Goal: Register for event/course

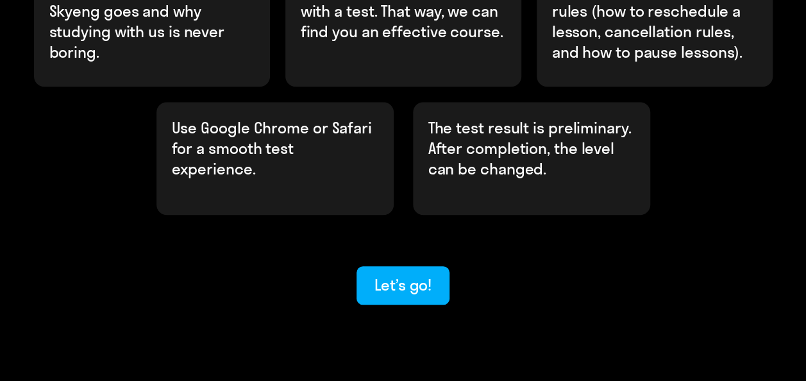
scroll to position [521, 0]
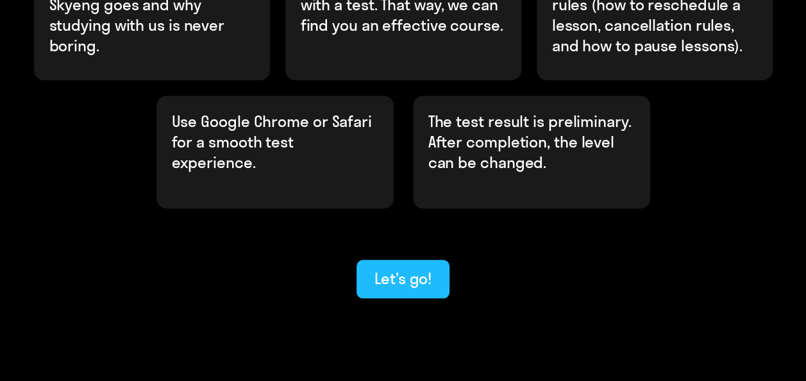
click at [389, 268] on div "Let’s go!" at bounding box center [402, 278] width 57 height 21
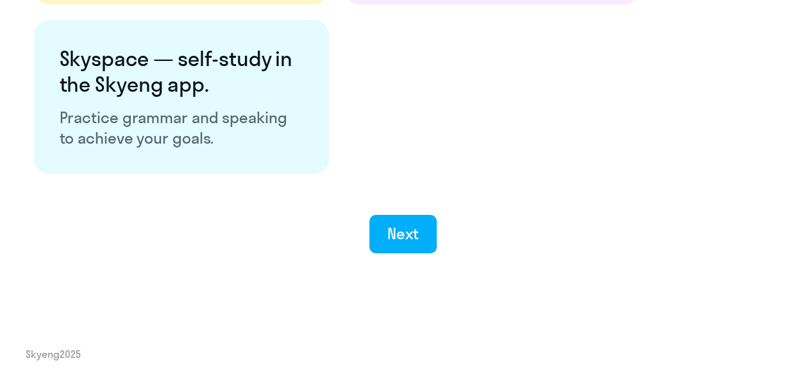
scroll to position [2591, 0]
click at [412, 238] on div "Next" at bounding box center [402, 233] width 31 height 21
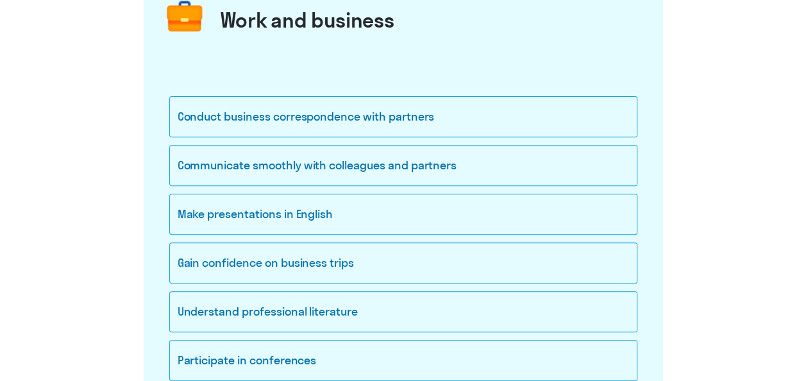
scroll to position [192, 0]
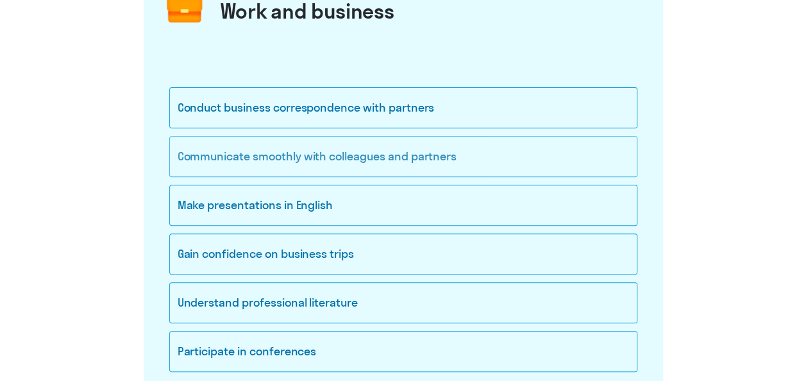
click at [428, 157] on div "Communicate smoothly with colleagues and partners" at bounding box center [403, 156] width 468 height 41
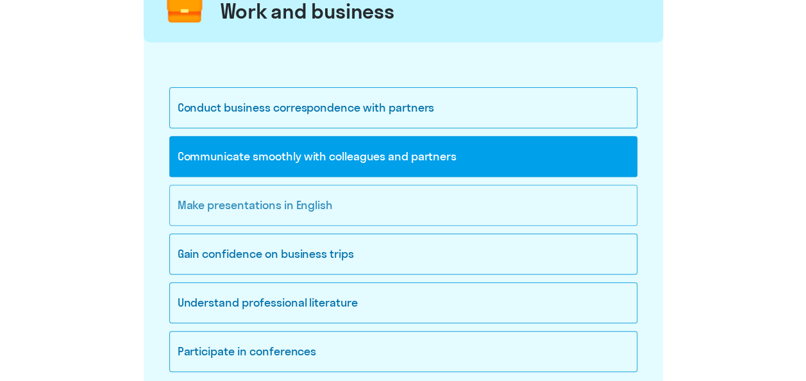
click at [287, 199] on div "Make presentations in English" at bounding box center [403, 205] width 468 height 41
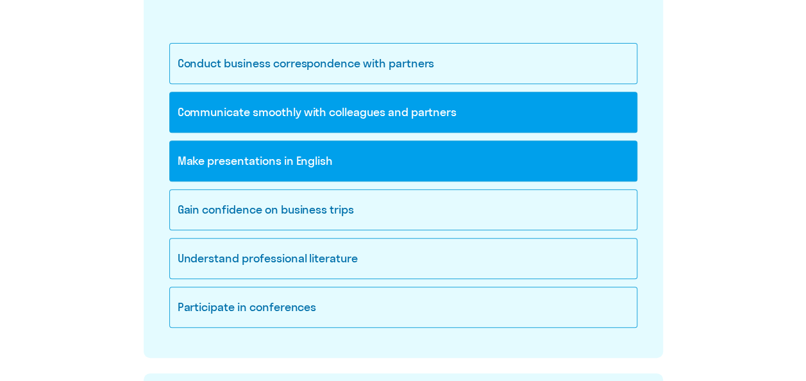
scroll to position [256, 0]
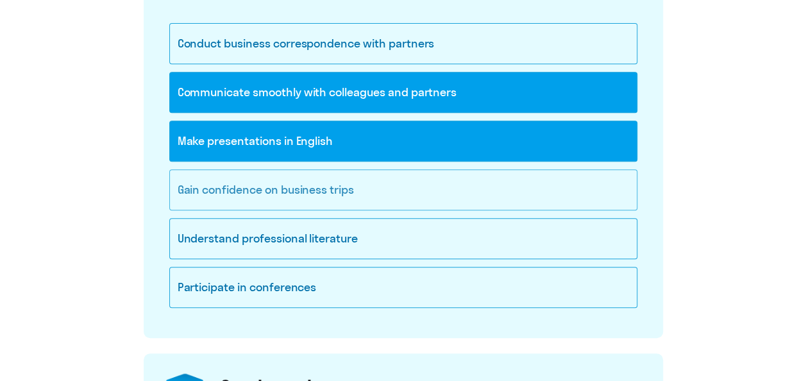
click at [297, 188] on div "Gain confidence on business trips" at bounding box center [403, 189] width 468 height 41
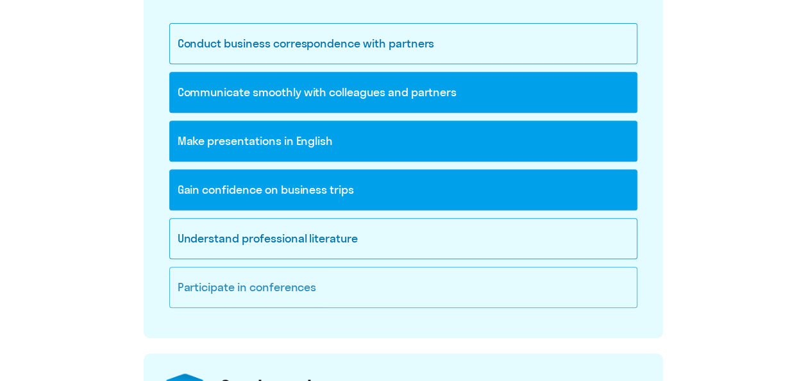
click at [296, 292] on div "Participate in conferences" at bounding box center [403, 287] width 468 height 41
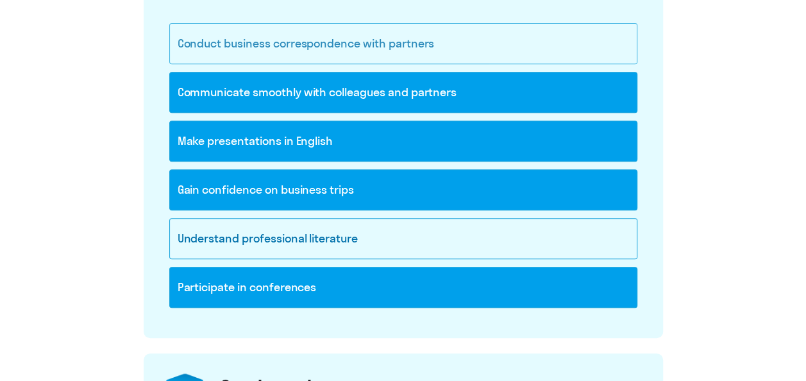
click at [313, 50] on div "Conduct business correspondence with partners" at bounding box center [403, 43] width 468 height 41
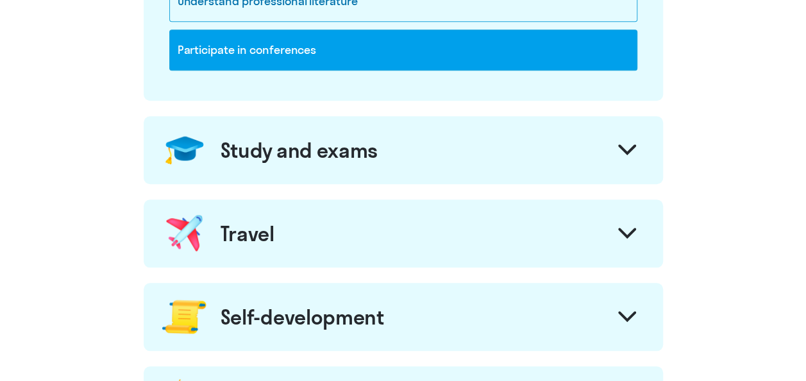
scroll to position [513, 0]
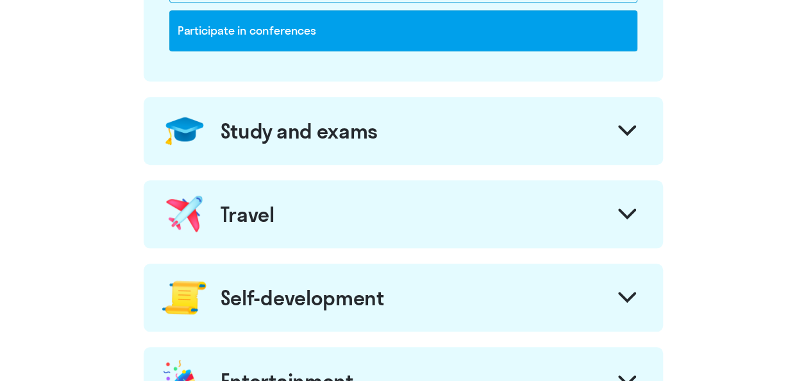
click at [624, 126] on icon at bounding box center [627, 130] width 18 height 11
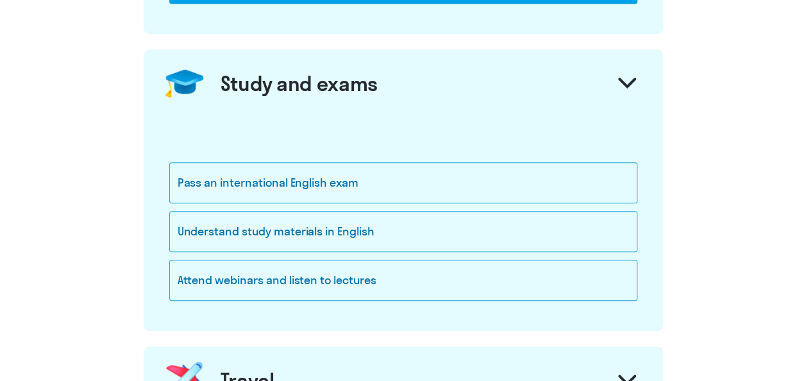
scroll to position [577, 0]
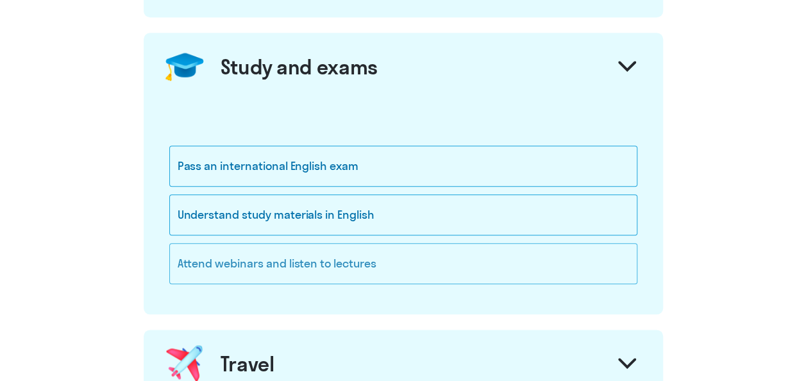
click at [315, 256] on div "Attend webinars and listen to lectures" at bounding box center [403, 263] width 468 height 41
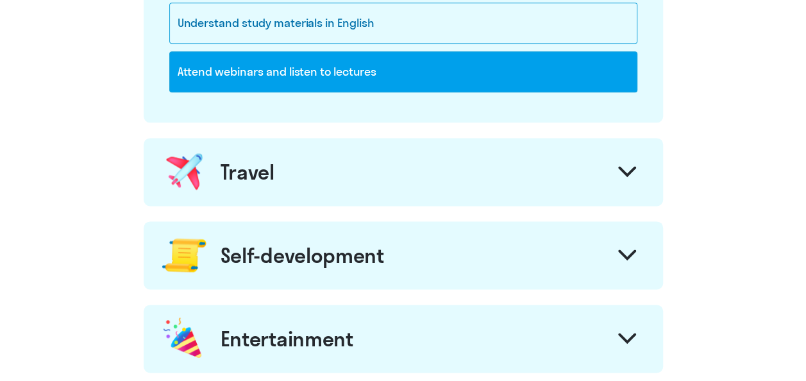
scroll to position [769, 0]
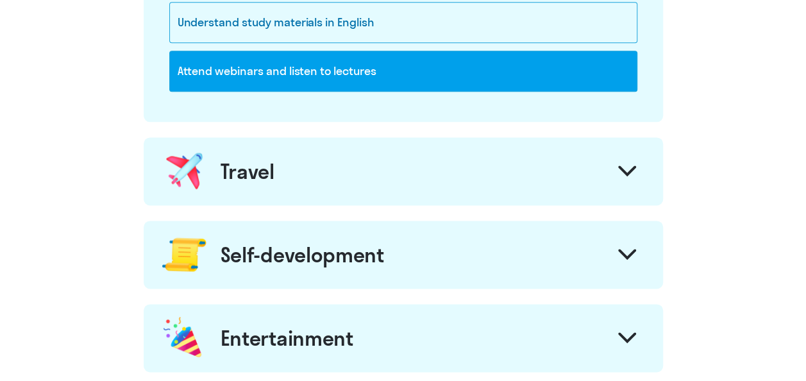
click at [323, 176] on div "Travel" at bounding box center [403, 171] width 519 height 68
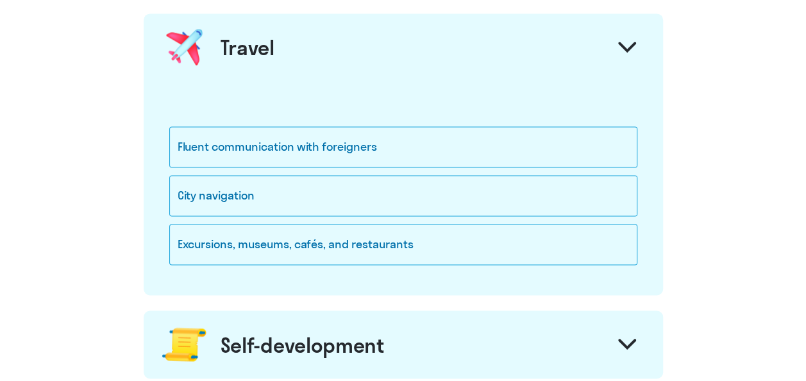
scroll to position [898, 0]
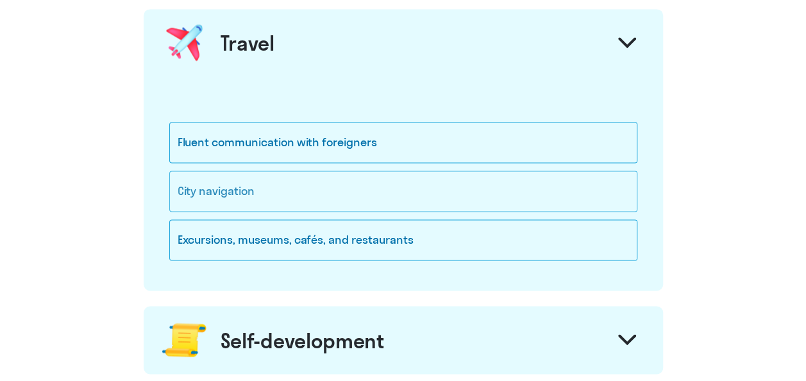
click at [309, 190] on div "City navigation" at bounding box center [403, 191] width 468 height 41
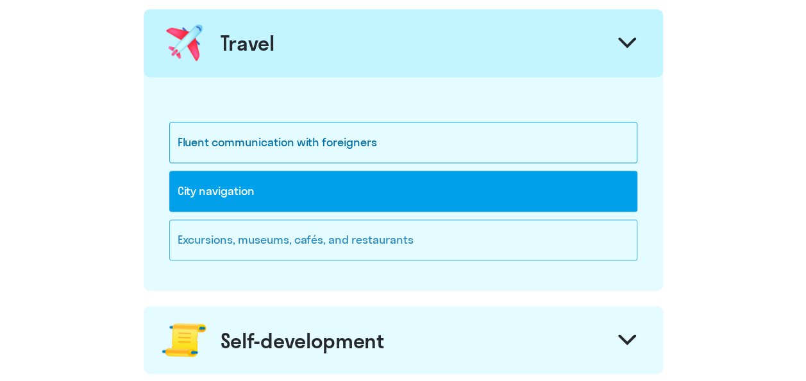
click at [324, 231] on div "Excursions, museums, cafés, and restaurants" at bounding box center [403, 239] width 468 height 41
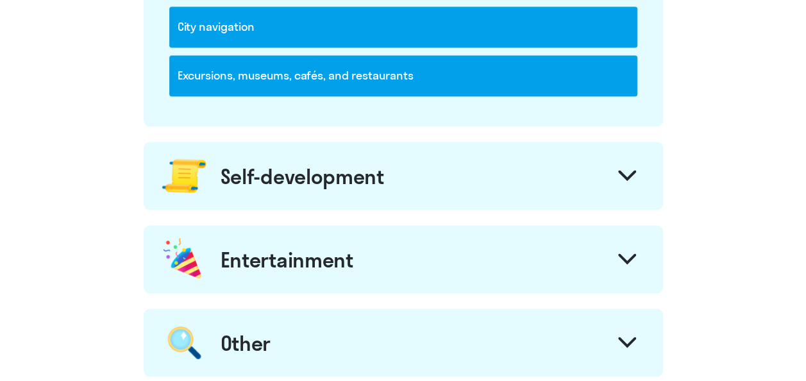
scroll to position [1090, 0]
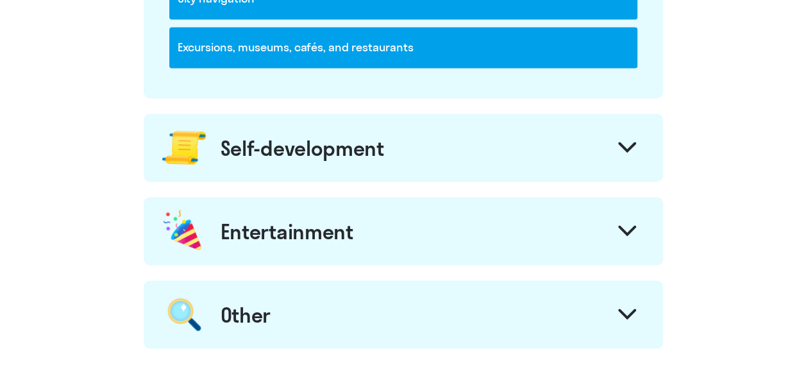
click at [328, 144] on div "Self-development" at bounding box center [302, 148] width 163 height 26
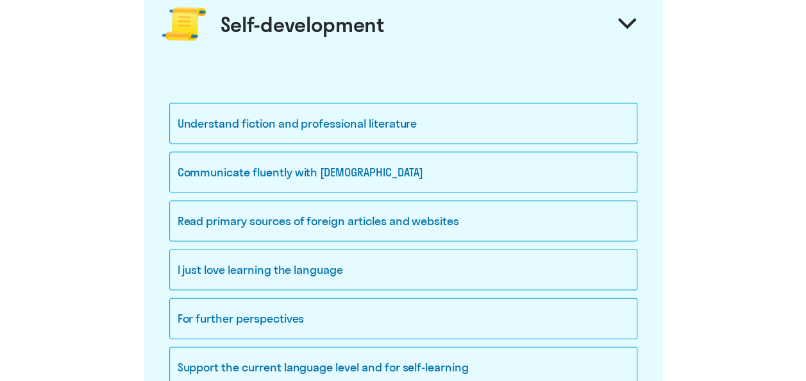
scroll to position [1218, 0]
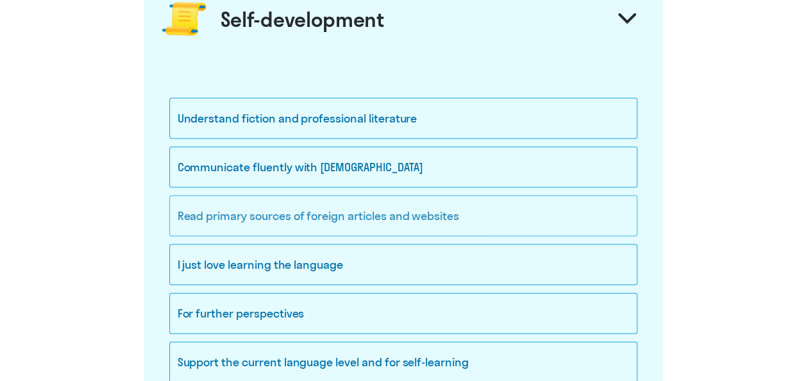
click at [344, 208] on div "Read primary sources of foreign articles and websites" at bounding box center [403, 216] width 468 height 41
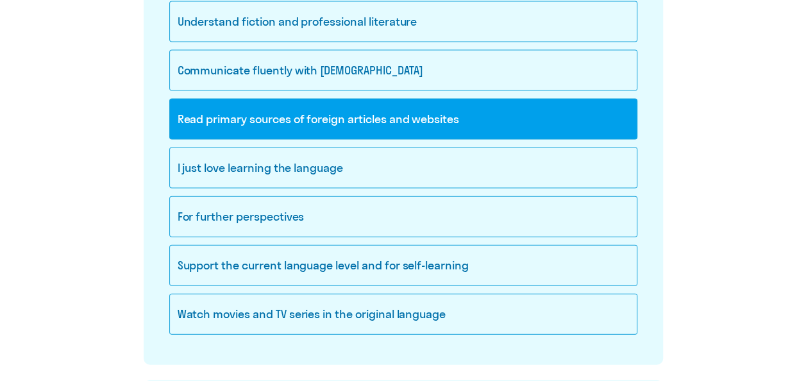
scroll to position [1346, 0]
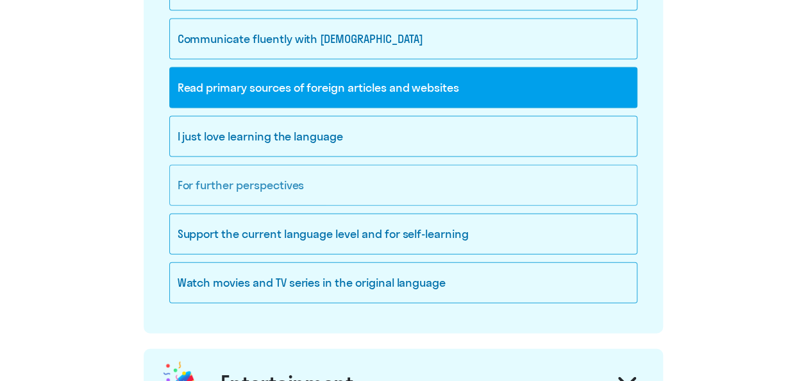
click at [293, 180] on div "For further perspectives" at bounding box center [403, 185] width 468 height 41
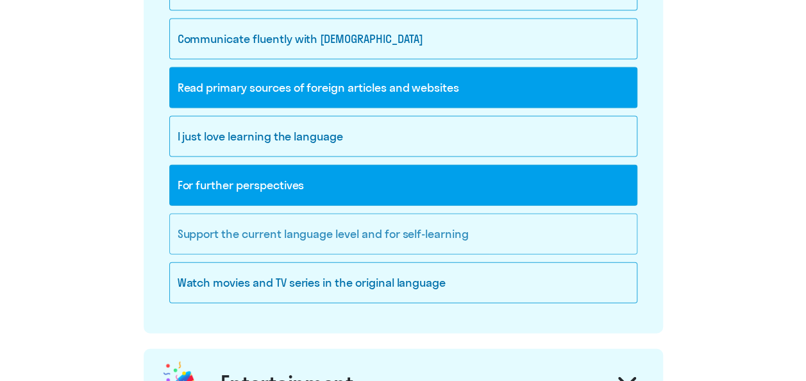
click at [332, 223] on div "Support the current language level and for self-learning" at bounding box center [403, 233] width 468 height 41
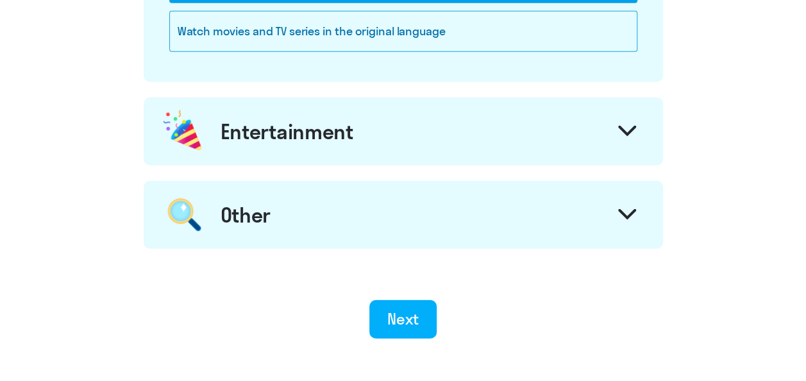
scroll to position [1603, 0]
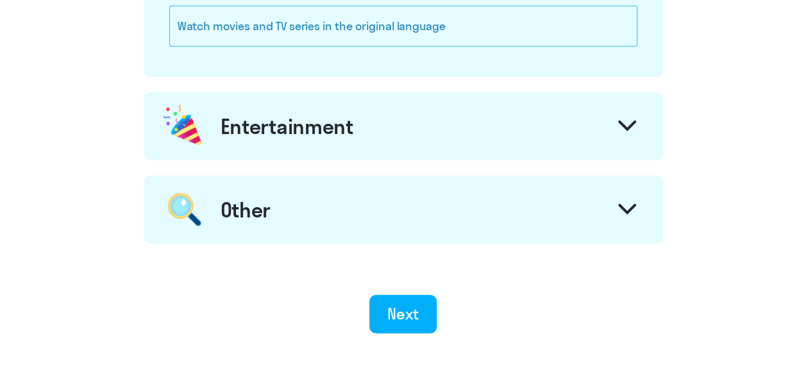
click at [337, 22] on div "Watch movies and TV series in the original language" at bounding box center [403, 26] width 468 height 41
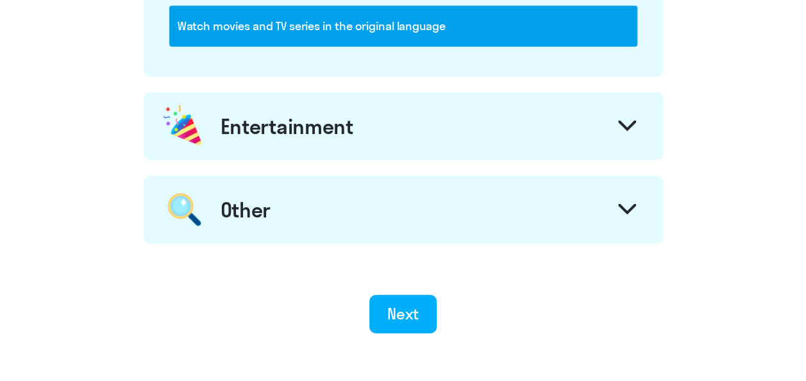
click at [316, 122] on div "Entertainment" at bounding box center [287, 126] width 133 height 26
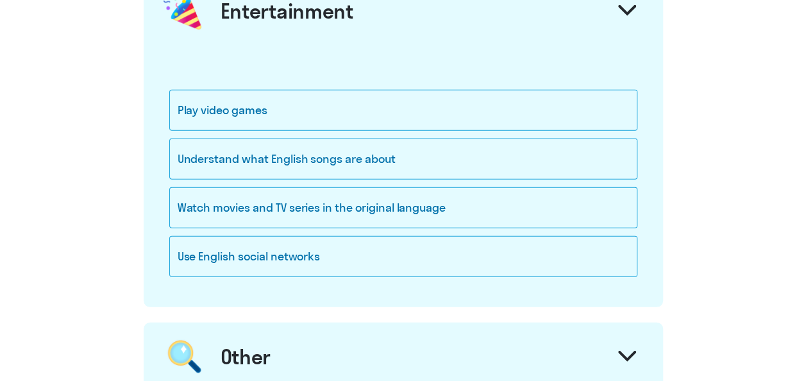
scroll to position [1731, 0]
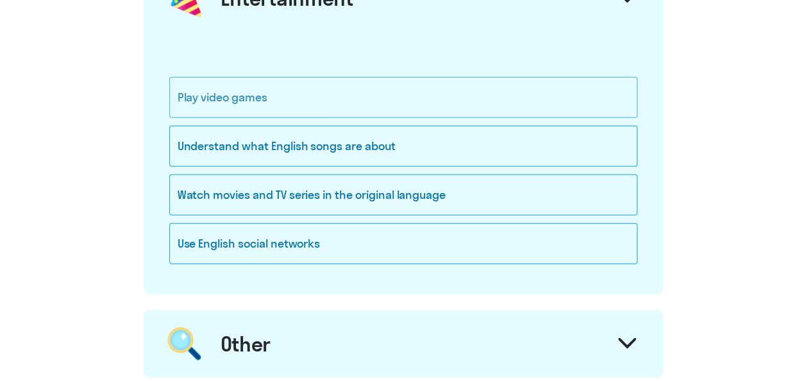
click at [259, 97] on div "Play video games" at bounding box center [403, 97] width 468 height 41
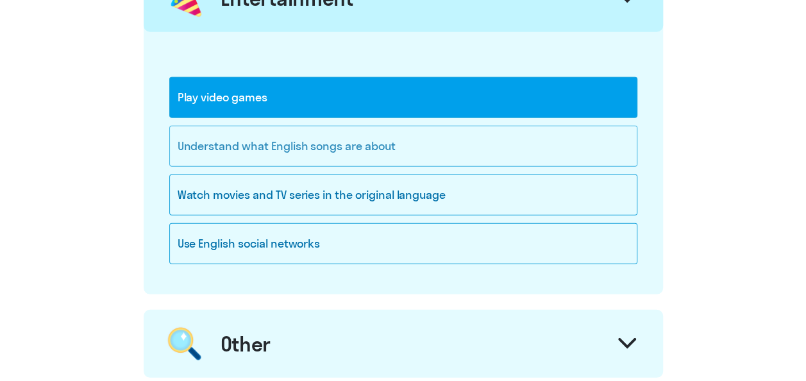
click at [259, 135] on div "Understand what English songs are about" at bounding box center [403, 146] width 468 height 41
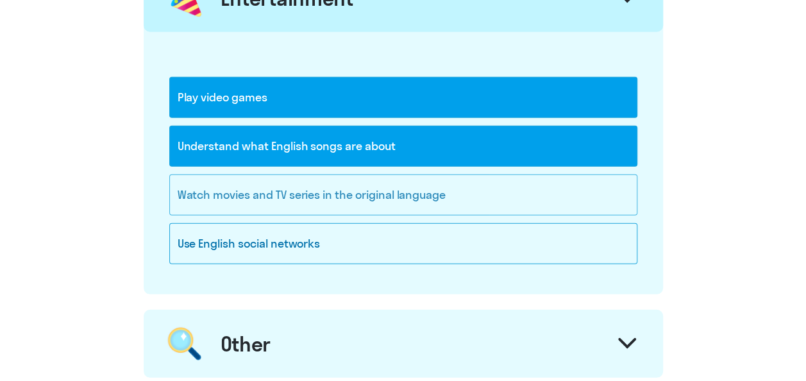
click at [269, 181] on div "Watch movies and TV series in the original language" at bounding box center [403, 194] width 468 height 41
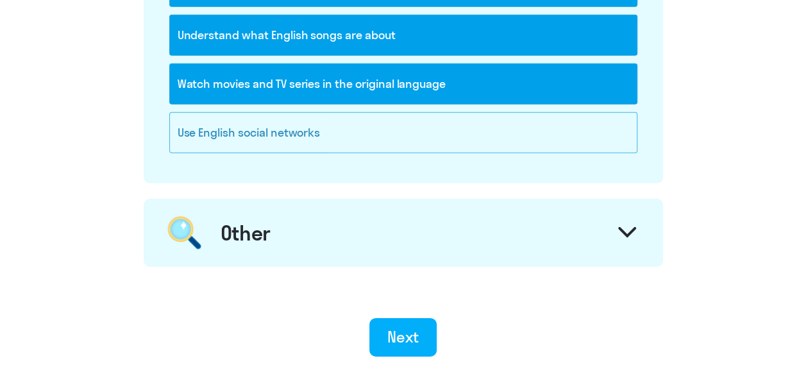
scroll to position [1859, 0]
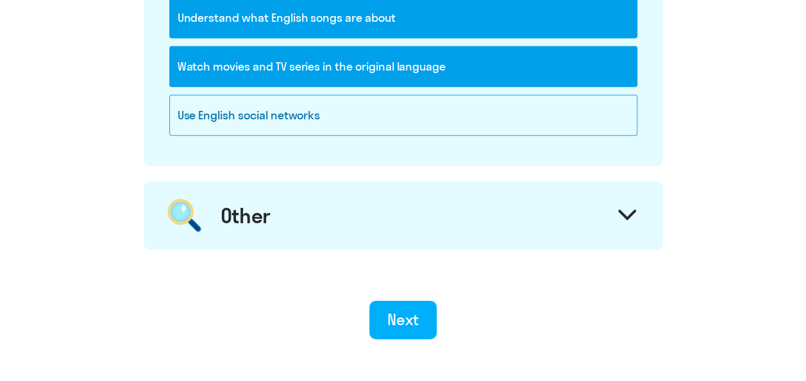
click at [277, 196] on div "Other" at bounding box center [403, 215] width 519 height 68
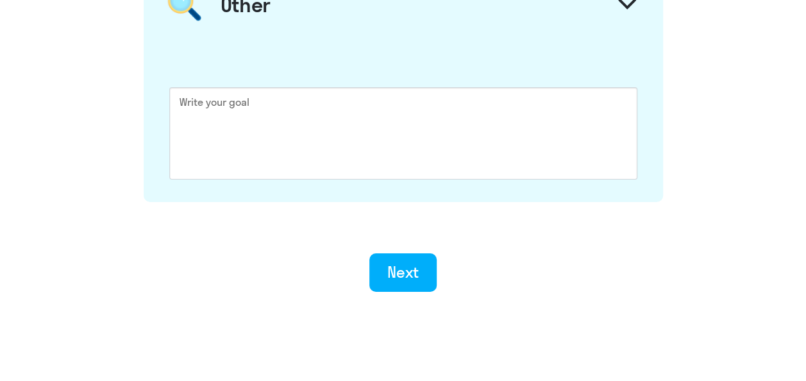
scroll to position [2094, 0]
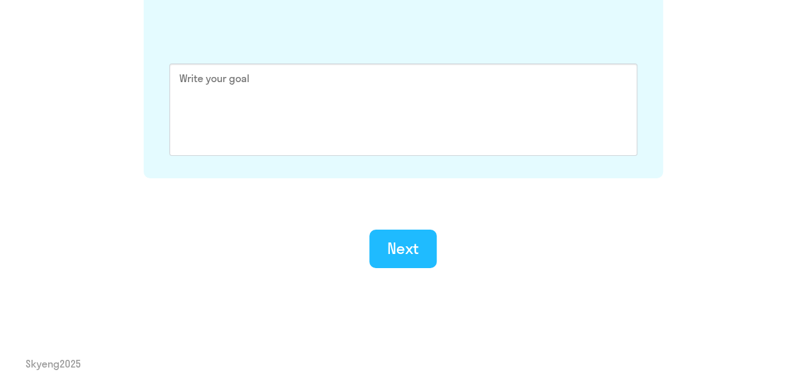
click at [392, 238] on div "Next" at bounding box center [402, 248] width 31 height 21
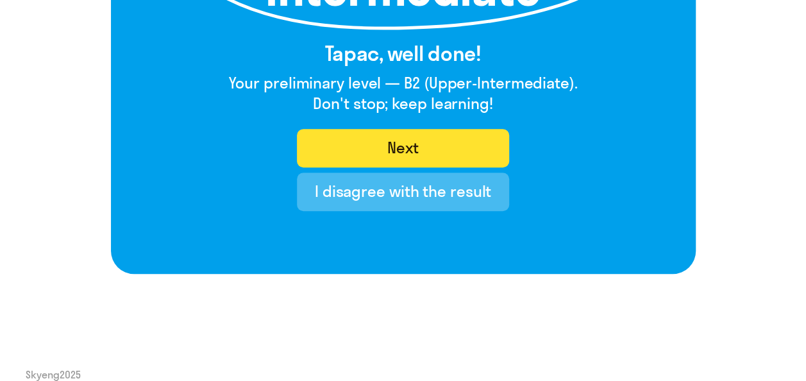
scroll to position [321, 0]
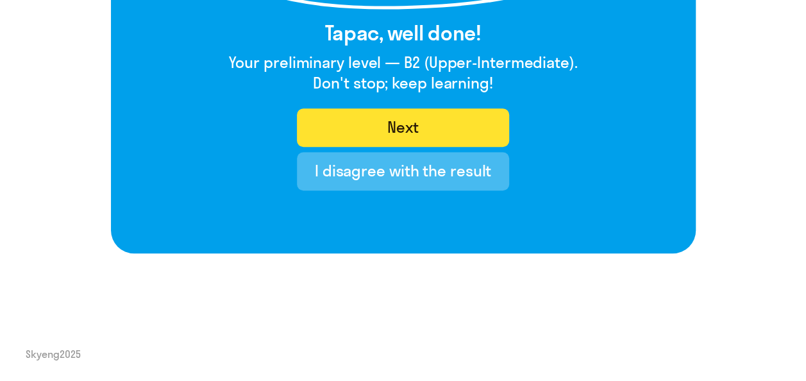
click at [387, 121] on div "Next" at bounding box center [402, 127] width 31 height 21
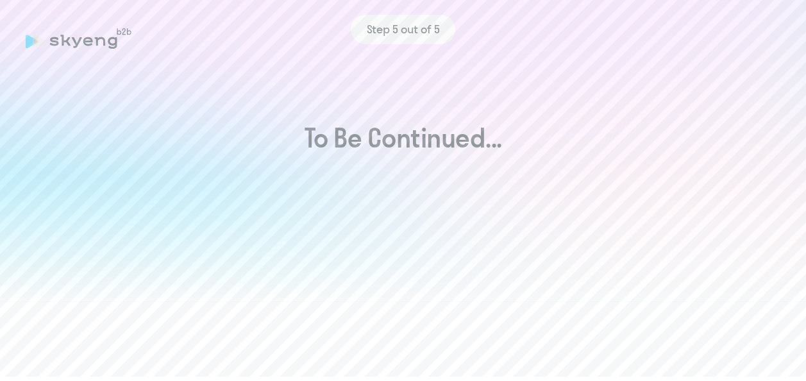
click at [415, 28] on span "Step 5 out of 5" at bounding box center [402, 29] width 73 height 17
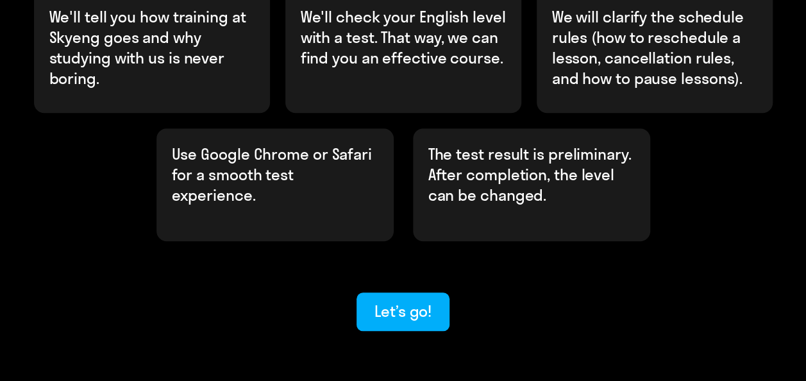
scroll to position [521, 0]
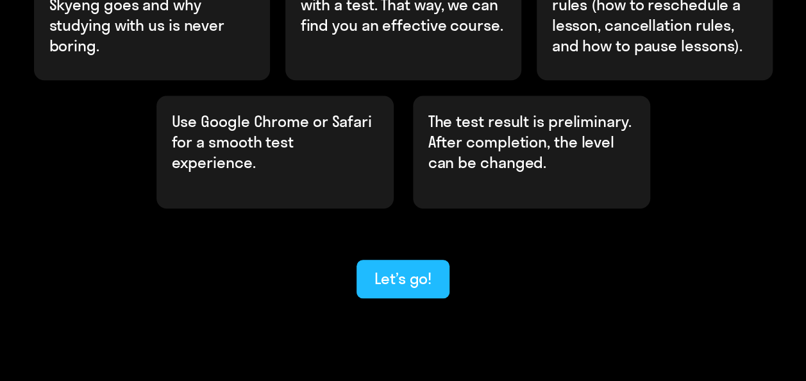
click at [409, 268] on div "Let’s go!" at bounding box center [402, 278] width 57 height 21
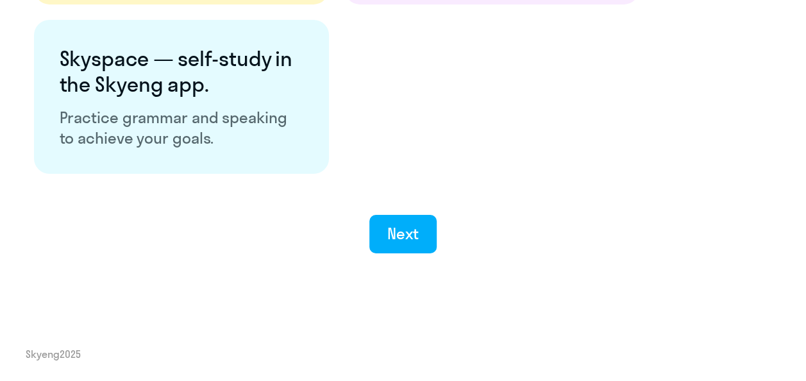
scroll to position [2591, 0]
click at [350, 217] on div "Next" at bounding box center [403, 221] width 755 height 64
click at [406, 238] on div "Next" at bounding box center [402, 233] width 31 height 21
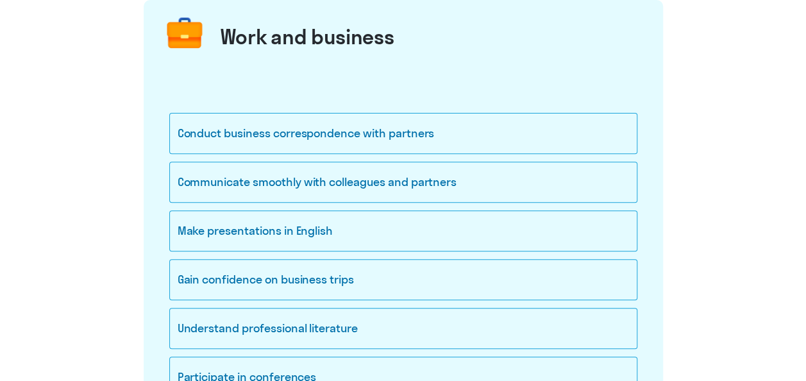
scroll to position [192, 0]
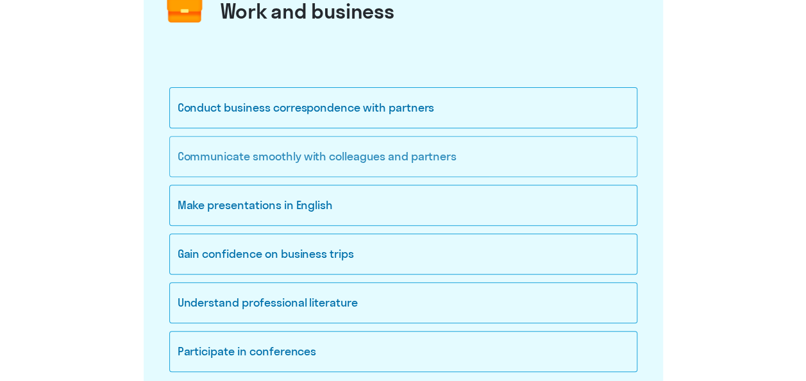
click at [403, 152] on div "Communicate smoothly with colleagues and partners" at bounding box center [403, 156] width 468 height 41
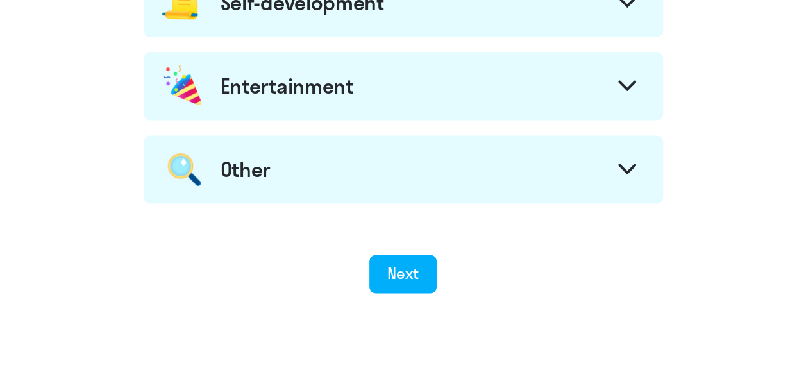
scroll to position [840, 0]
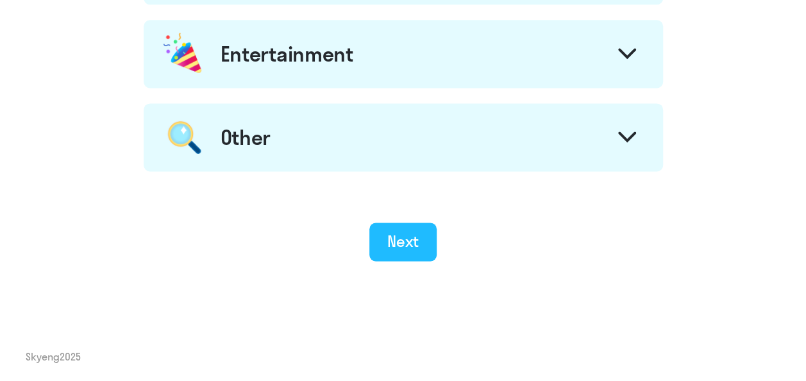
click at [410, 236] on div "Next" at bounding box center [402, 241] width 31 height 21
